Goal: Task Accomplishment & Management: Use online tool/utility

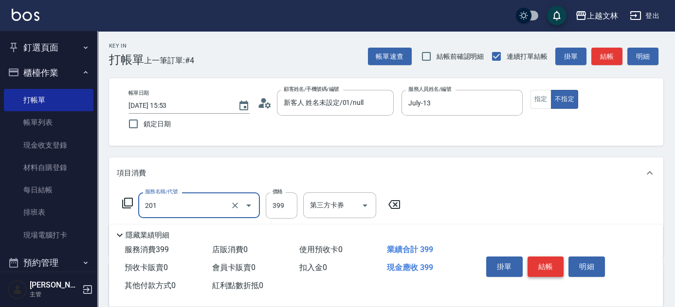
type input "B級單剪(201)"
drag, startPoint x: 540, startPoint y: 266, endPoint x: 545, endPoint y: 265, distance: 5.4
click at [542, 266] on button "結帳" at bounding box center [545, 267] width 36 height 20
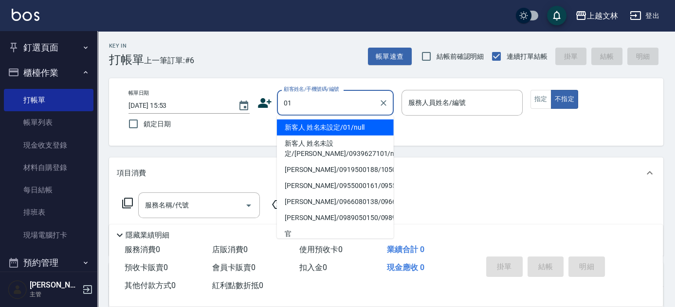
type input "新客人 姓名未設定/01/null"
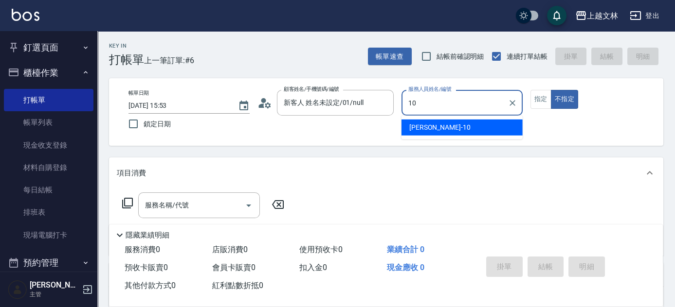
type input "[PERSON_NAME]-10"
type button "false"
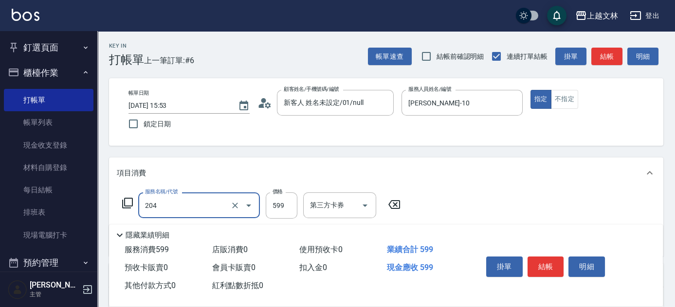
type input "A級洗+剪(204)"
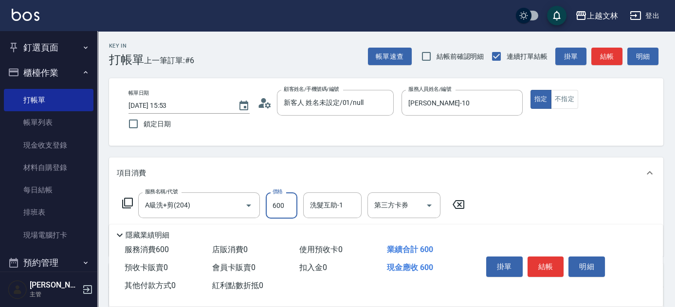
type input "600"
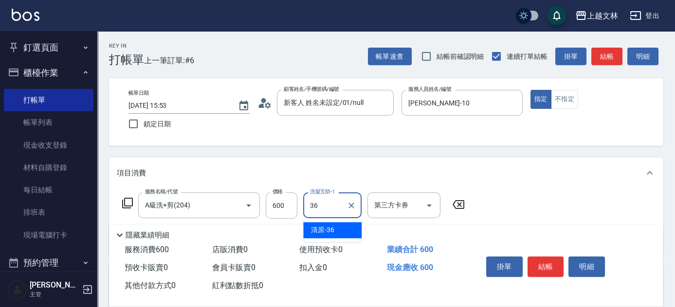
type input "清原-36"
type input "精油(107)"
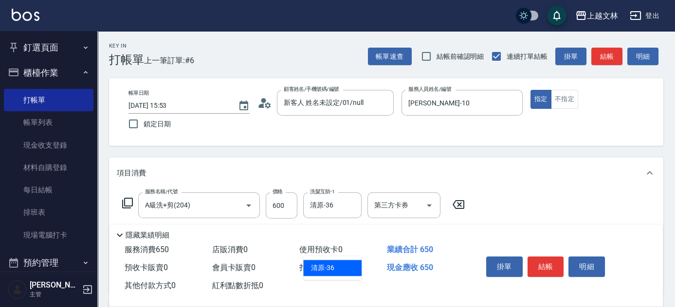
type input "清原-36"
click at [546, 266] on button "結帳" at bounding box center [545, 267] width 36 height 20
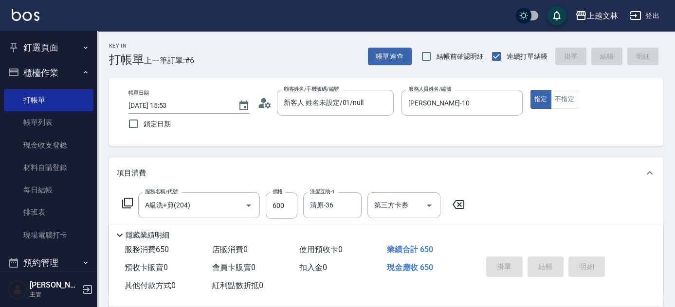
type input "[DATE] 16:00"
